Goal: Transaction & Acquisition: Purchase product/service

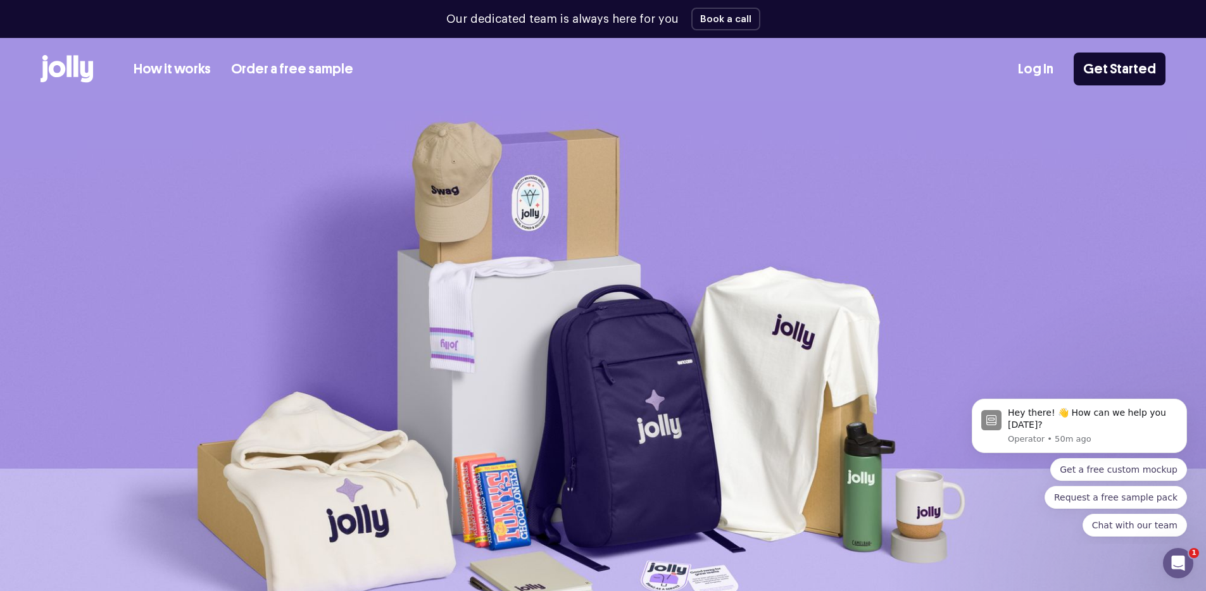
click at [183, 75] on link "How it works" at bounding box center [172, 69] width 77 height 21
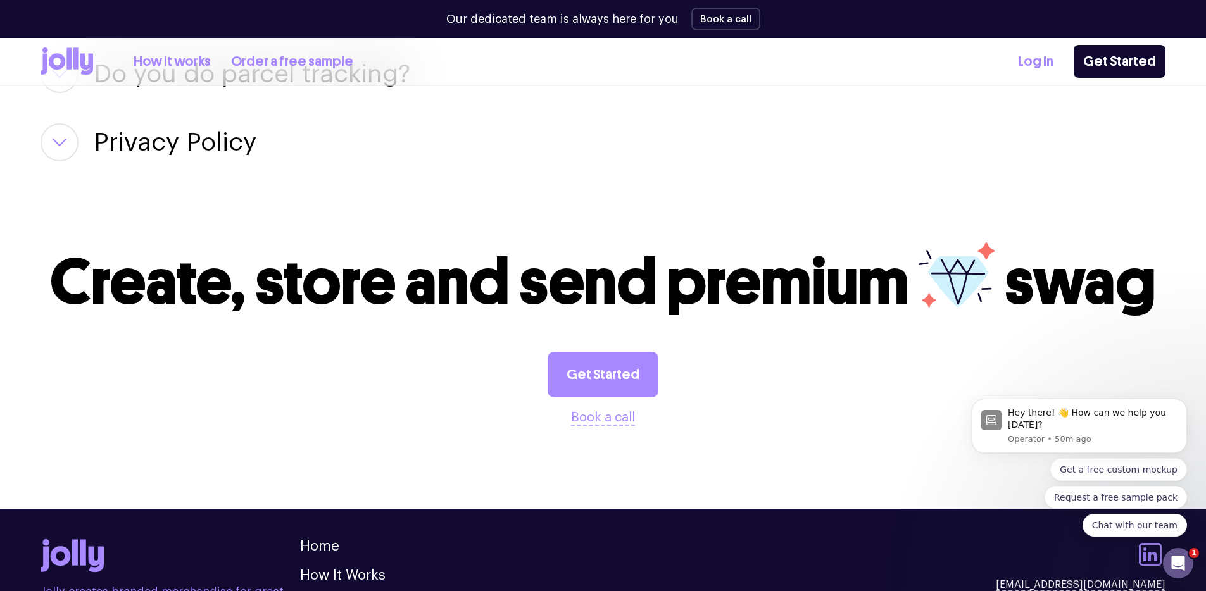
scroll to position [2326, 0]
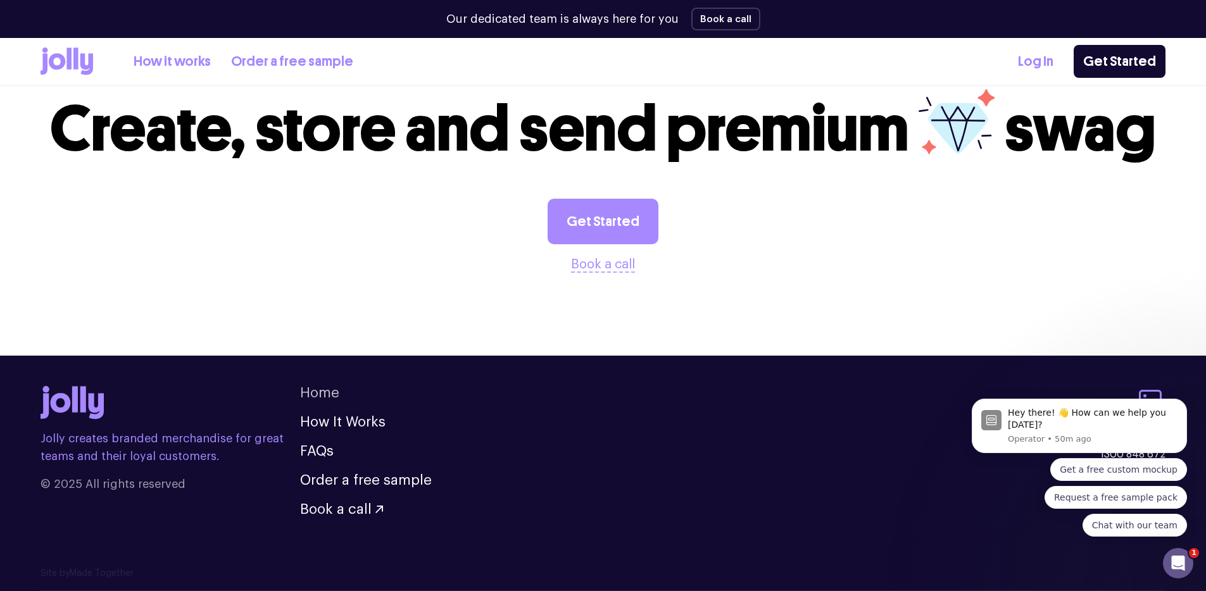
click at [314, 383] on footer "Jolly creates branded merchandise for great teams and their loyal customers. © …" at bounding box center [603, 461] width 1206 height 211
click at [319, 389] on link "Home" at bounding box center [319, 393] width 39 height 14
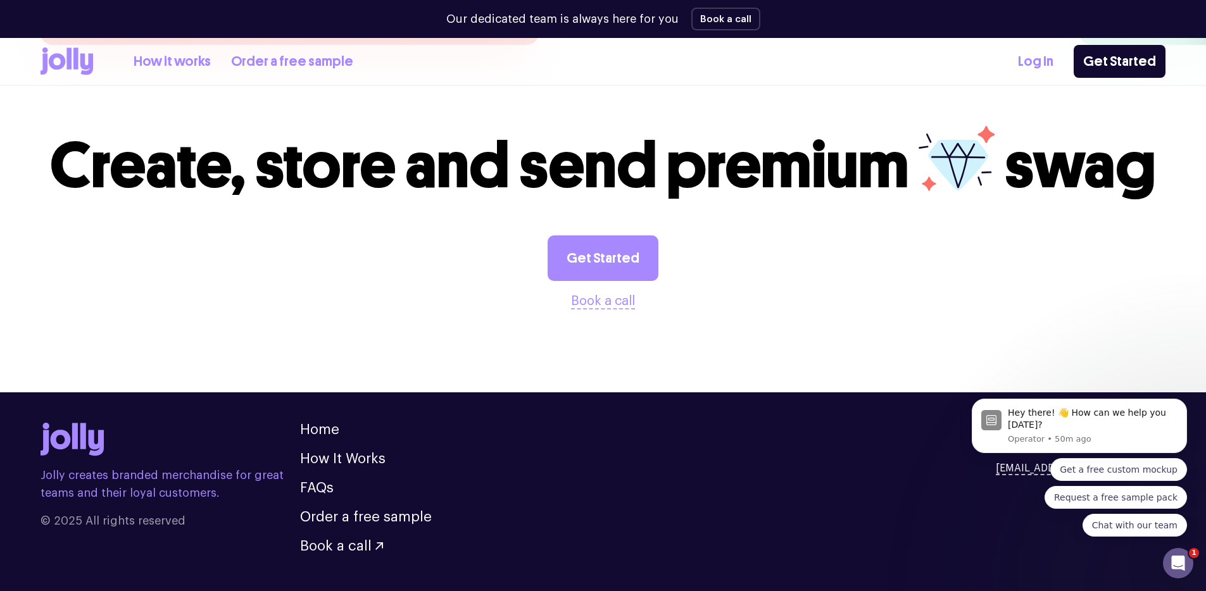
scroll to position [3509, 0]
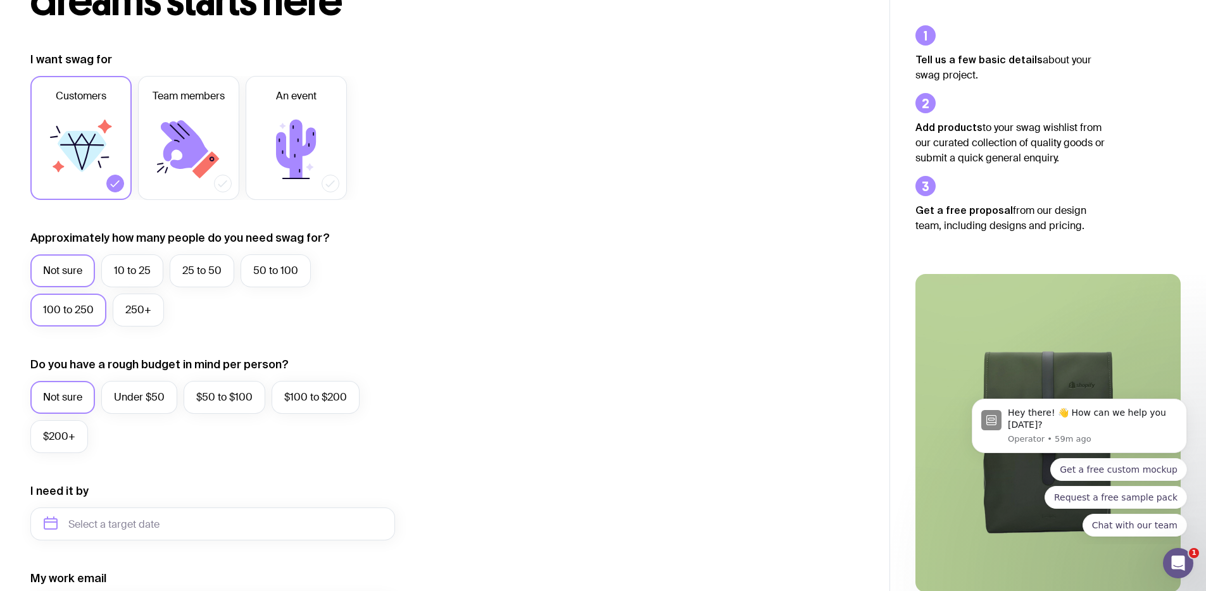
scroll to position [153, 0]
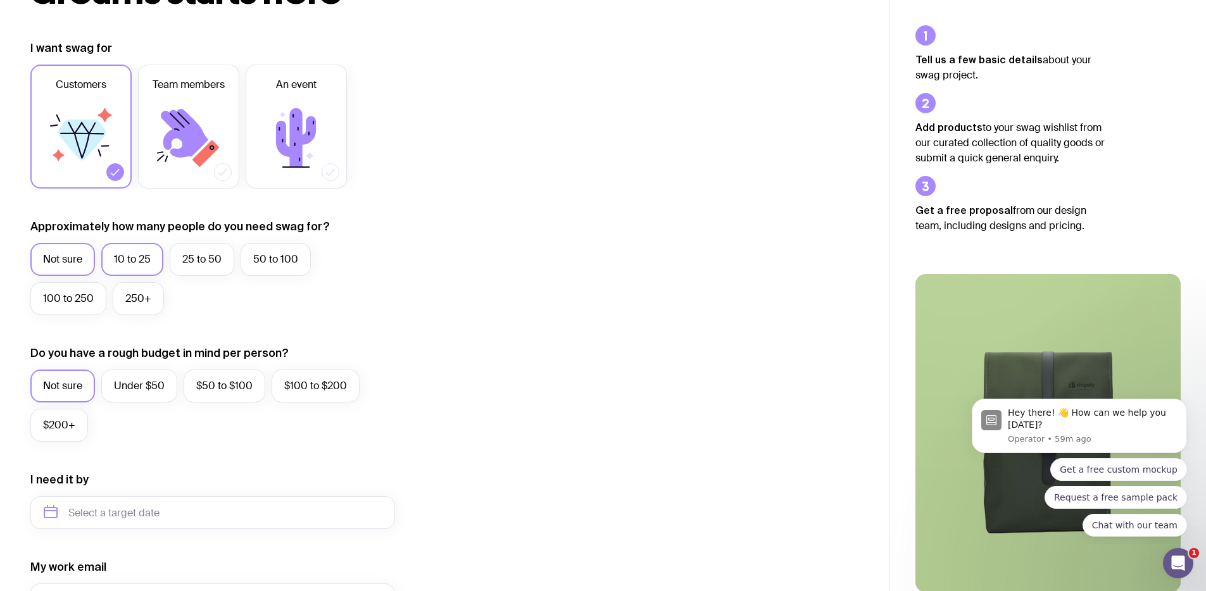
click at [141, 258] on label "10 to 25" at bounding box center [132, 259] width 62 height 33
click at [0, 0] on input "10 to 25" at bounding box center [0, 0] width 0 height 0
click at [146, 390] on label "Under $50" at bounding box center [139, 386] width 76 height 33
click at [0, 0] on input "Under $50" at bounding box center [0, 0] width 0 height 0
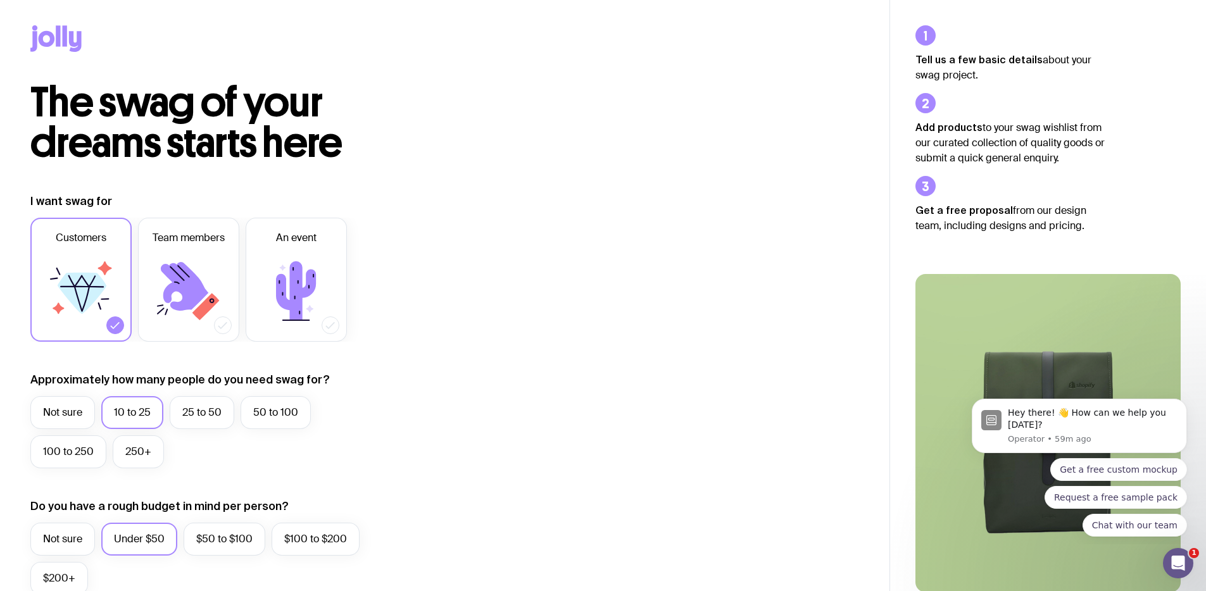
scroll to position [3, 0]
